Goal: Check status: Check status

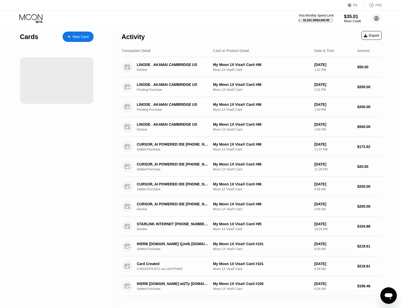
click at [375, 20] on circle at bounding box center [376, 18] width 10 height 10
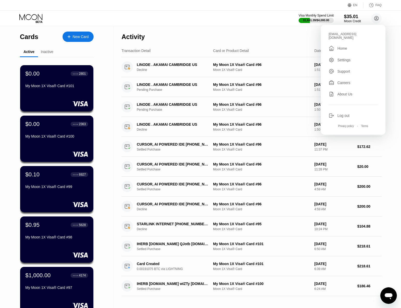
click at [229, 25] on div "Visa Monthly Spend Limit $1,641.39 / $4,000.00 $35.01 Moon Credit [EMAIL_ADDRES…" at bounding box center [200, 19] width 401 height 16
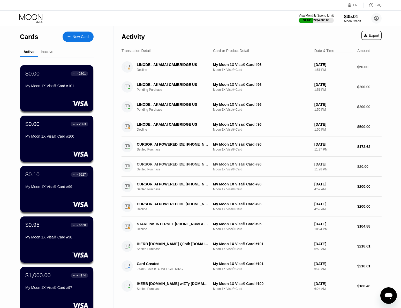
scroll to position [57, 0]
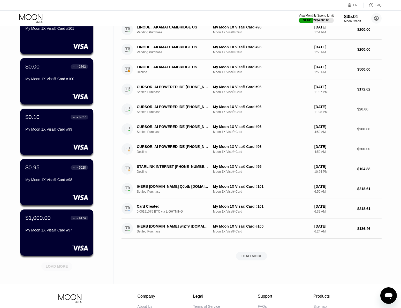
click at [61, 267] on div "LOAD MORE" at bounding box center [57, 266] width 22 height 5
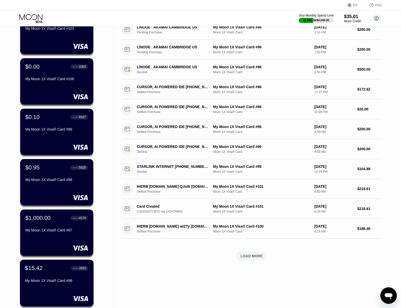
click at [81, 280] on div "My Moon 1X Visa® Card #96" at bounding box center [56, 281] width 63 height 4
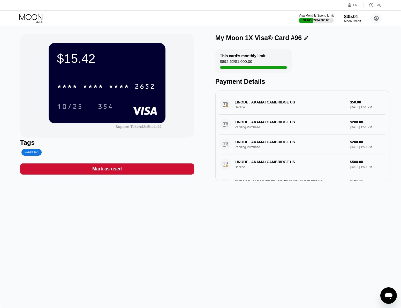
click at [76, 61] on div "$15.42" at bounding box center [107, 58] width 100 height 14
copy div "$15.42"
click at [342, 248] on div "$15.42 * * * * * * * * * * * * 2652 10/25 354 Support Token: f2e5bc4e22 Tags Ad…" at bounding box center [200, 167] width 401 height 282
